Goal: Information Seeking & Learning: Learn about a topic

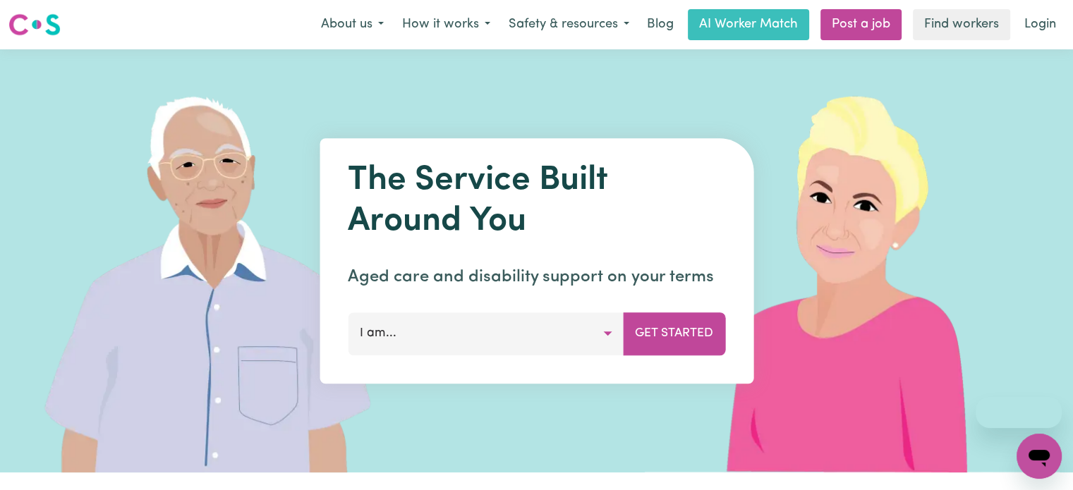
click at [354, 30] on button "About us" at bounding box center [352, 25] width 81 height 30
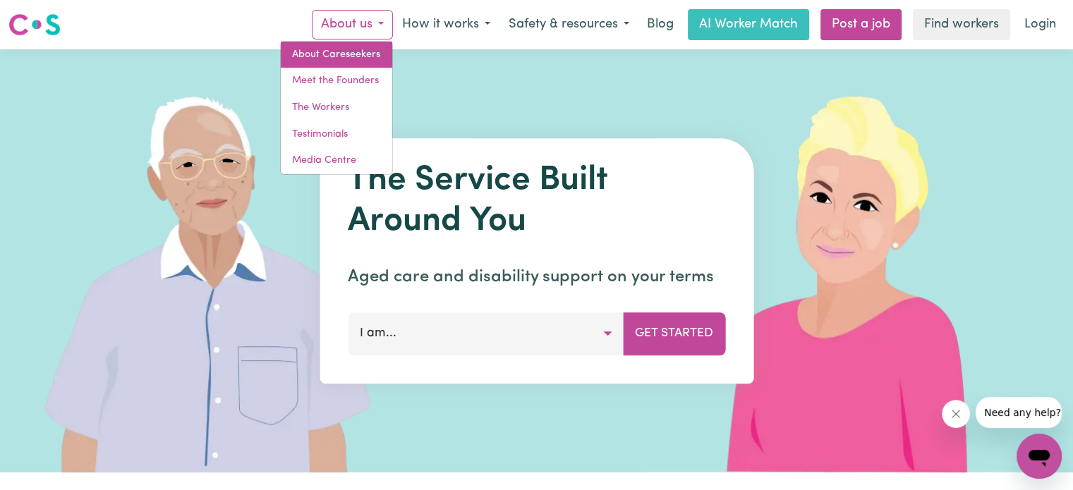
click at [356, 54] on link "About Careseekers" at bounding box center [336, 55] width 111 height 27
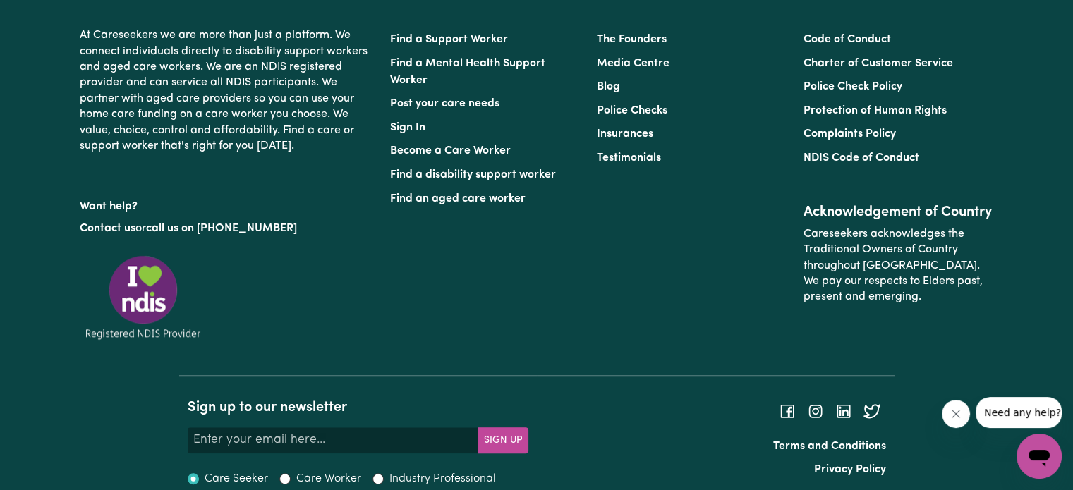
scroll to position [1354, 0]
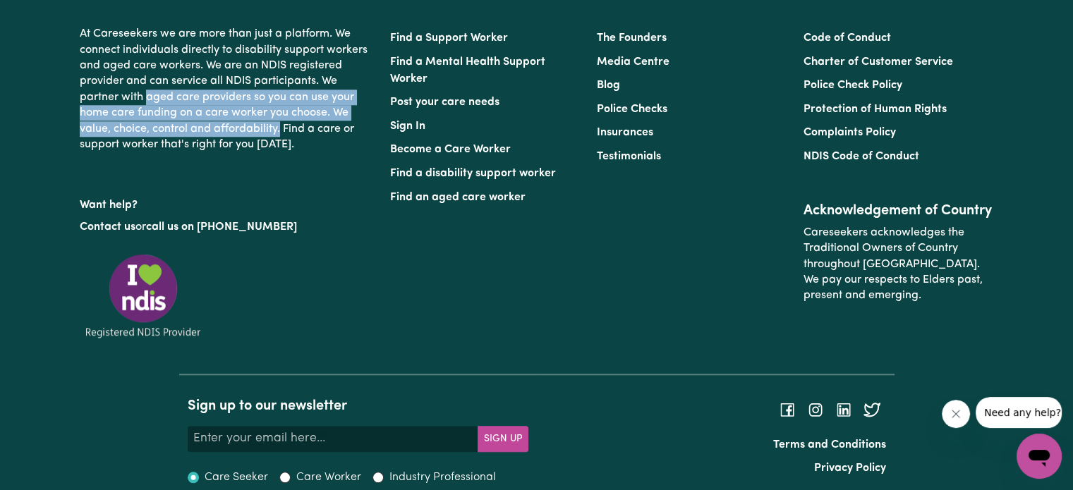
drag, startPoint x: 149, startPoint y: 101, endPoint x: 281, endPoint y: 126, distance: 134.3
click at [281, 126] on p "At Careseekers we are more than just a platform. We connect individuals directl…" at bounding box center [226, 89] width 293 height 138
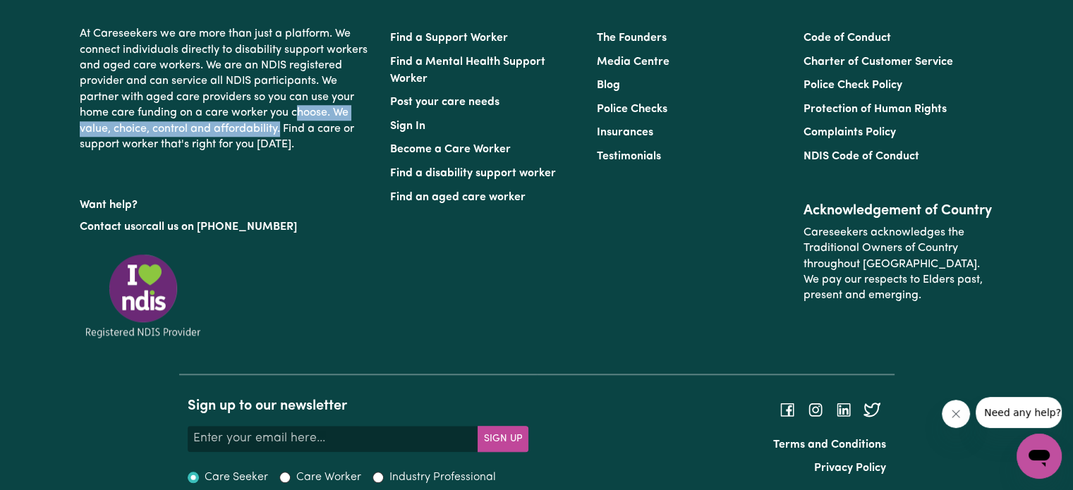
drag, startPoint x: 308, startPoint y: 135, endPoint x: 281, endPoint y: 135, distance: 26.1
click at [281, 135] on p "At Careseekers we are more than just a platform. We connect individuals directl…" at bounding box center [226, 89] width 293 height 138
drag, startPoint x: 338, startPoint y: 114, endPoint x: 279, endPoint y: 129, distance: 60.6
click at [279, 129] on p "At Careseekers we are more than just a platform. We connect individuals directl…" at bounding box center [226, 89] width 293 height 138
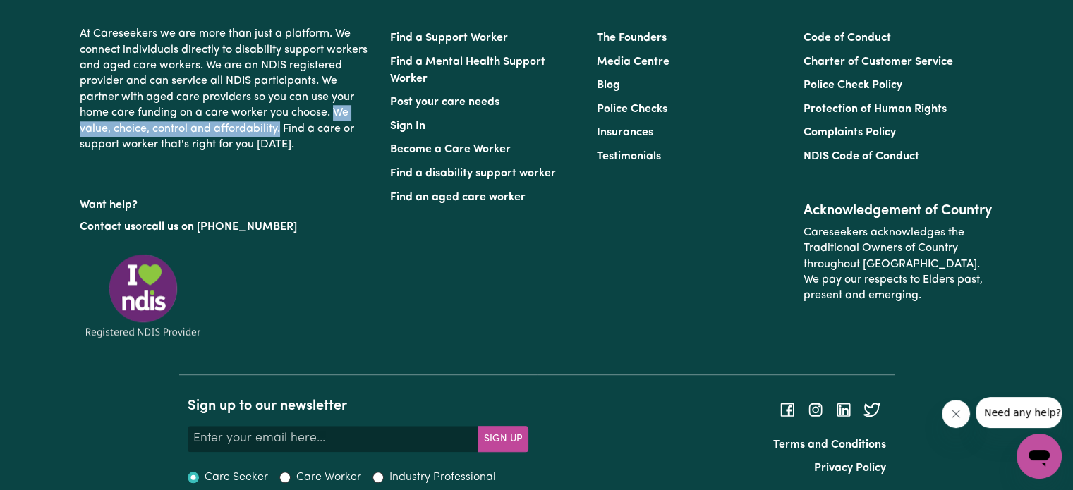
click at [279, 129] on p "At Careseekers we are more than just a platform. We connect individuals directl…" at bounding box center [226, 89] width 293 height 138
drag, startPoint x: 279, startPoint y: 129, endPoint x: 336, endPoint y: 114, distance: 58.5
click at [336, 114] on p "At Careseekers we are more than just a platform. We connect individuals directl…" at bounding box center [226, 89] width 293 height 138
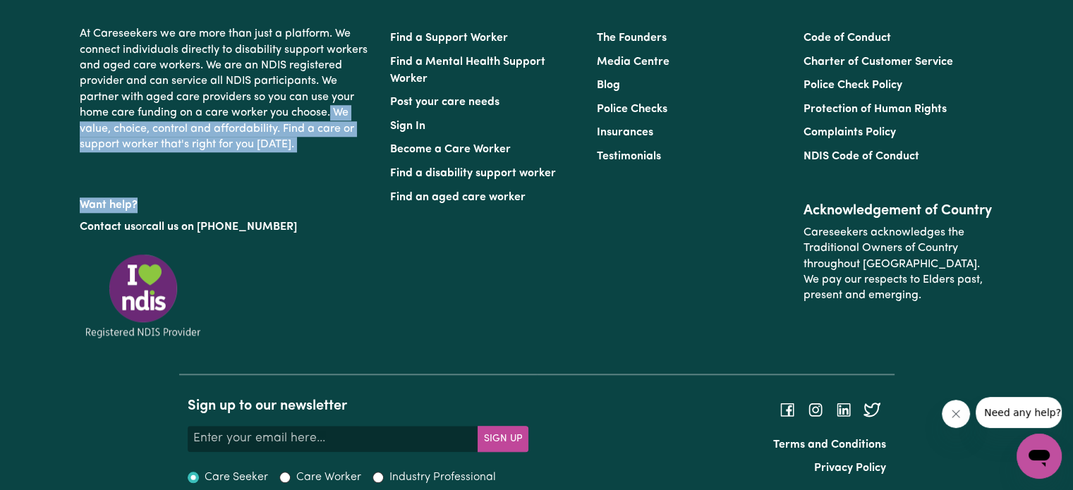
drag, startPoint x: 330, startPoint y: 114, endPoint x: 301, endPoint y: 168, distance: 61.5
click at [301, 168] on div "At Careseekers we are more than just a platform. We connect individuals directl…" at bounding box center [226, 196] width 310 height 353
click at [305, 150] on p "At Careseekers we are more than just a platform. We connect individuals directl…" at bounding box center [226, 89] width 293 height 138
drag, startPoint x: 305, startPoint y: 150, endPoint x: 336, endPoint y: 119, distance: 44.9
click at [336, 119] on p "At Careseekers we are more than just a platform. We connect individuals directl…" at bounding box center [226, 89] width 293 height 138
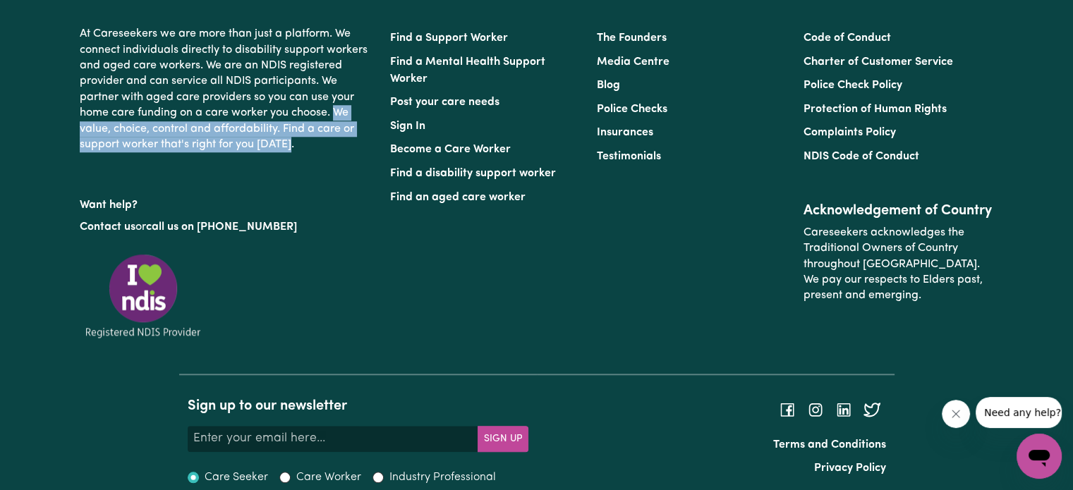
click at [336, 119] on p "At Careseekers we are more than just a platform. We connect individuals directl…" at bounding box center [226, 89] width 293 height 138
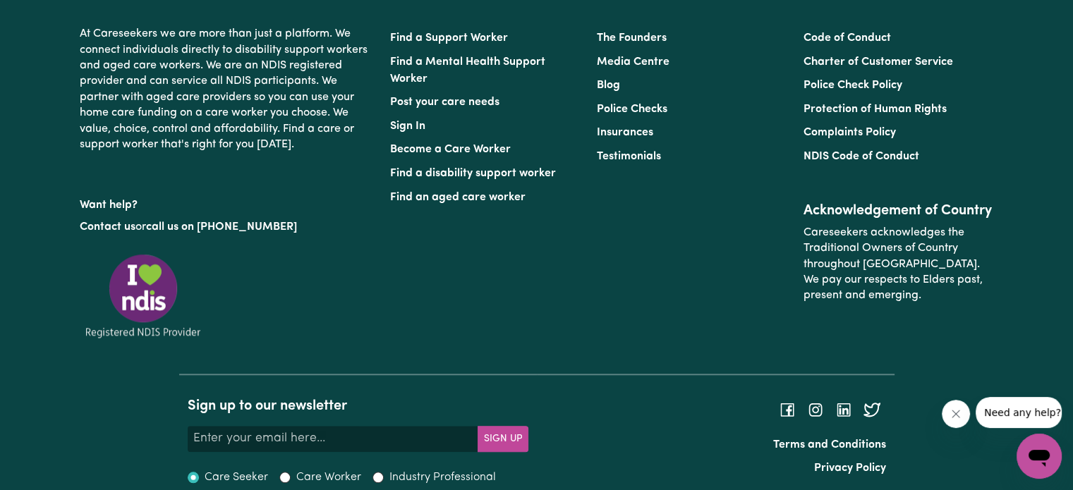
click at [335, 118] on p "At Careseekers we are more than just a platform. We connect individuals directl…" at bounding box center [226, 89] width 293 height 138
